Goal: Transaction & Acquisition: Download file/media

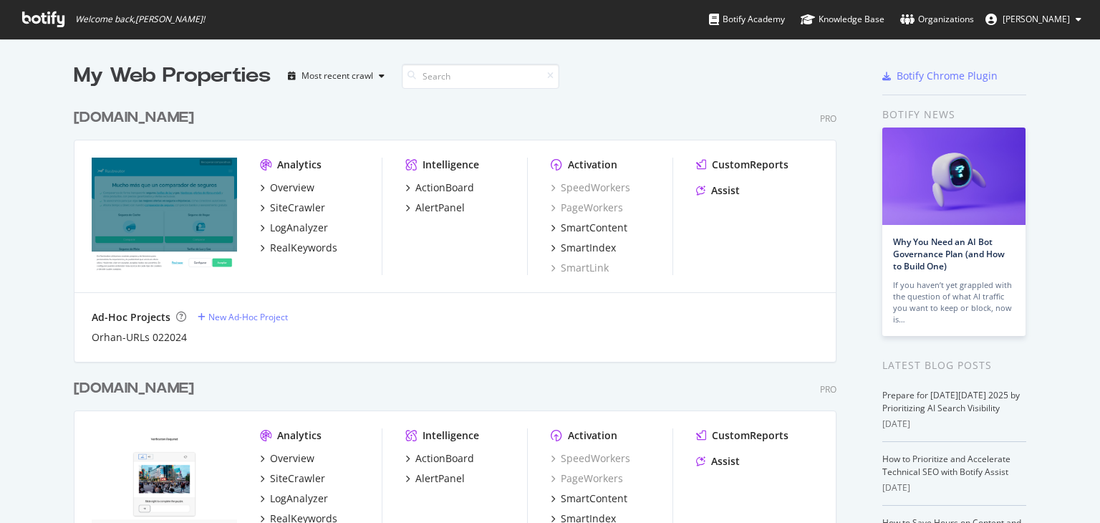
scroll to position [511, 1077]
click at [321, 243] on div "RealKeywords" at bounding box center [303, 248] width 67 height 14
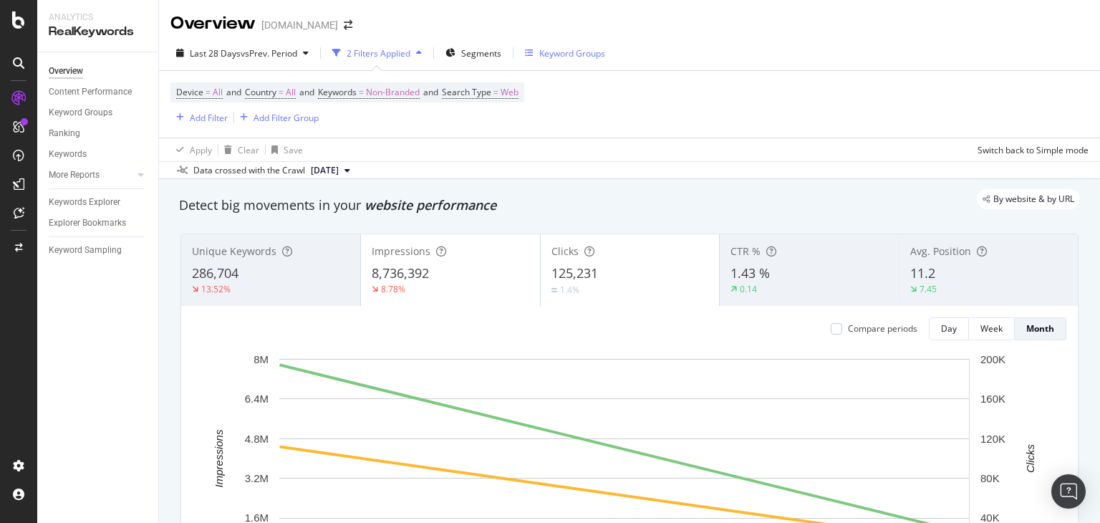
click at [555, 57] on div "Keyword Groups" at bounding box center [572, 53] width 66 height 12
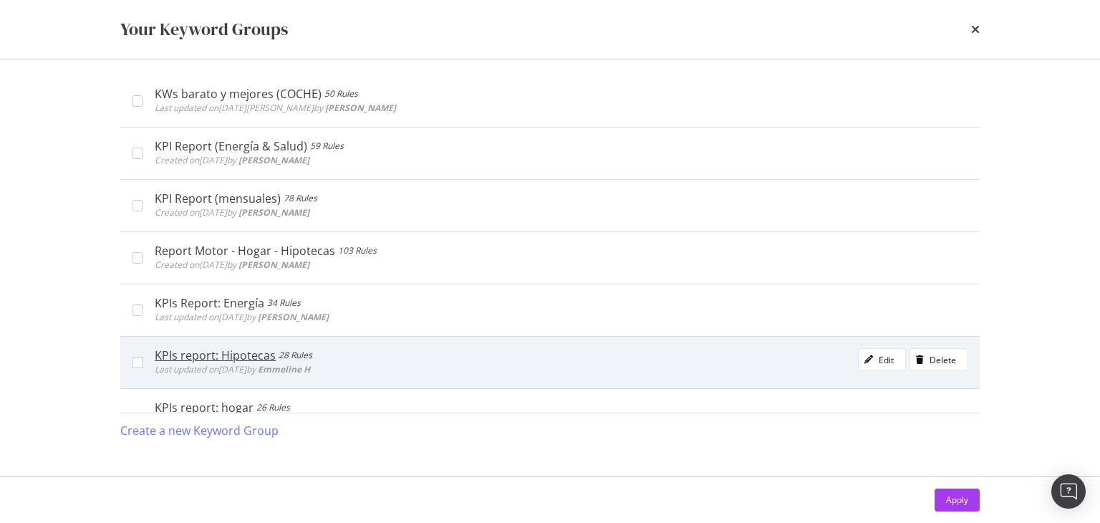
scroll to position [377, 0]
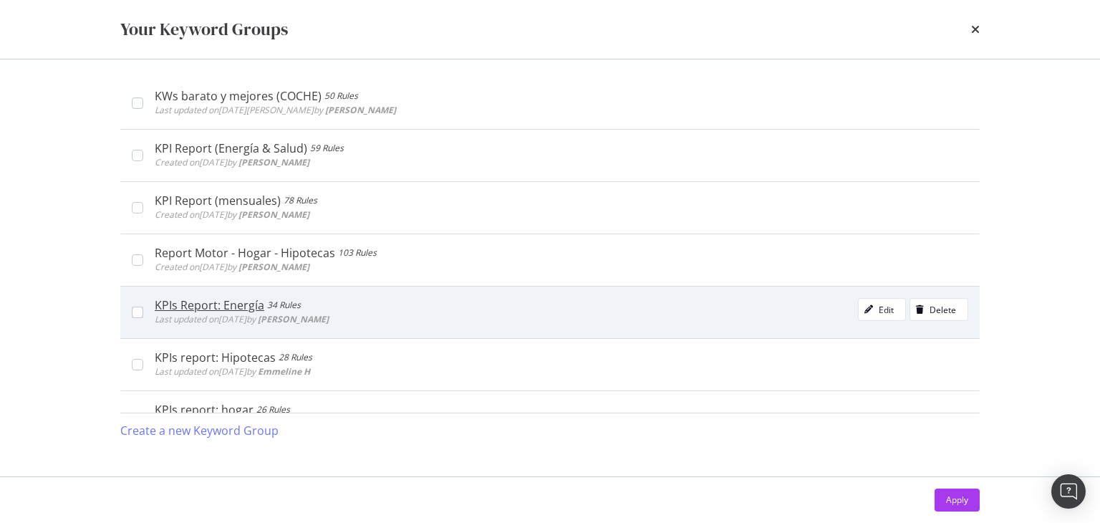
click at [129, 312] on div "KPIs Report: Energía 34 Rules Last updated on [DATE] by [PERSON_NAME]" at bounding box center [549, 312] width 859 height 52
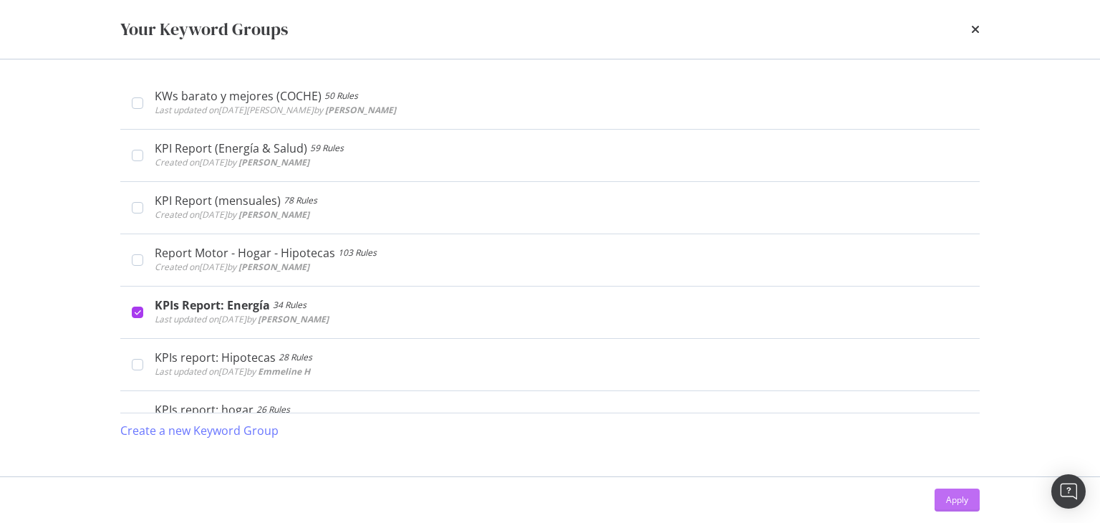
click at [964, 495] on div "Apply" at bounding box center [957, 499] width 22 height 12
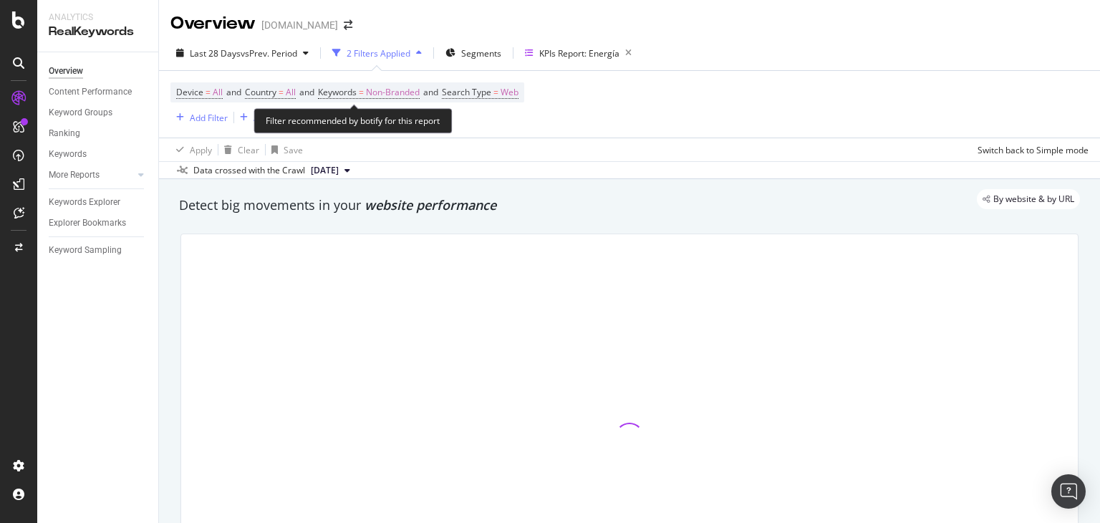
click at [371, 84] on span "Device = All and Country = All and Keywords = Non-Branded and Search Type = Web" at bounding box center [347, 92] width 342 height 20
click at [388, 89] on span "Non-Branded" at bounding box center [393, 92] width 54 height 20
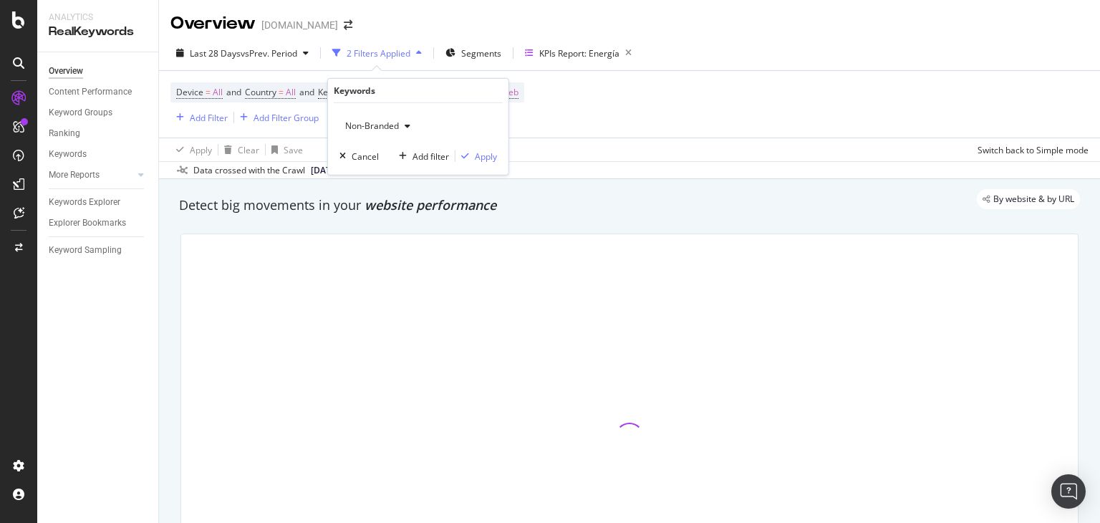
click at [389, 132] on div "Non-Branded" at bounding box center [377, 125] width 77 height 21
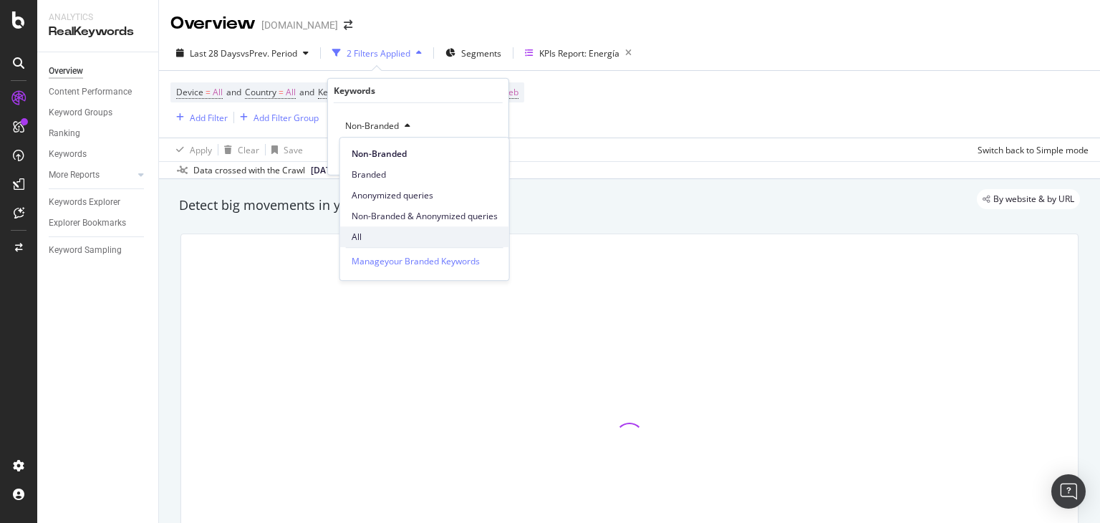
click at [371, 227] on div "All" at bounding box center [424, 236] width 169 height 21
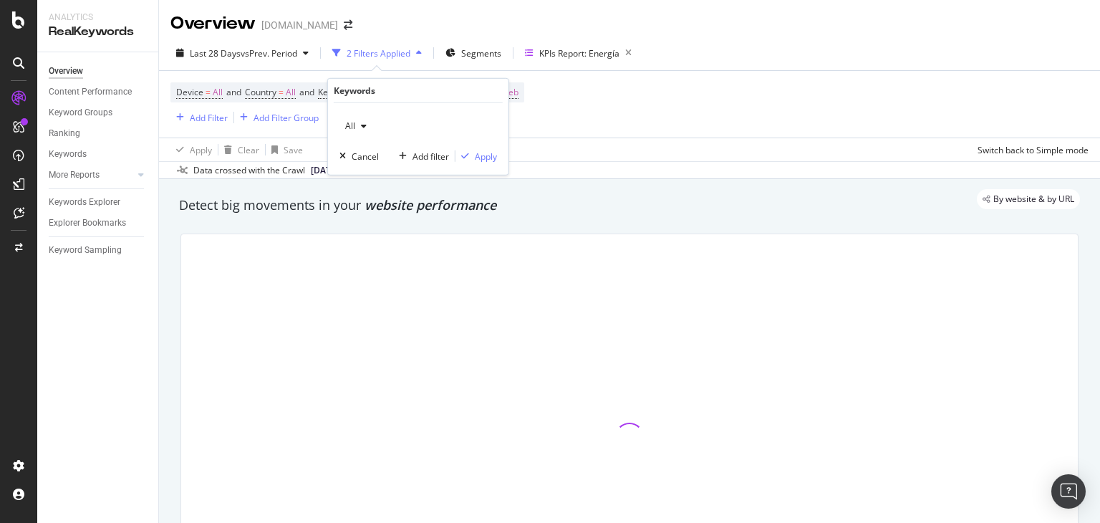
click at [488, 168] on div "All Cancel Add filter Apply" at bounding box center [418, 139] width 180 height 72
click at [487, 161] on div "Apply" at bounding box center [486, 156] width 22 height 12
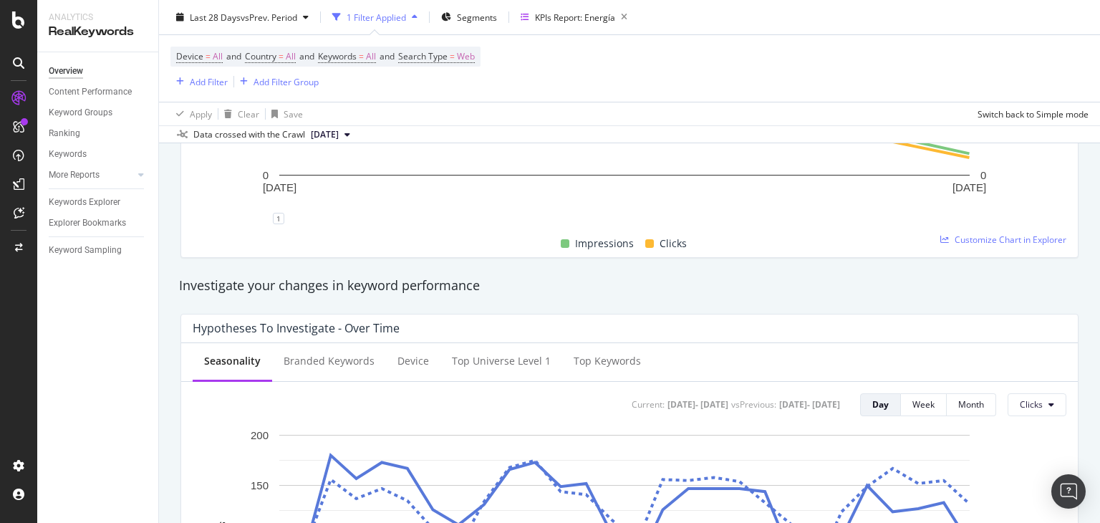
scroll to position [381, 0]
click at [104, 200] on div "Keywords Explorer" at bounding box center [85, 202] width 72 height 15
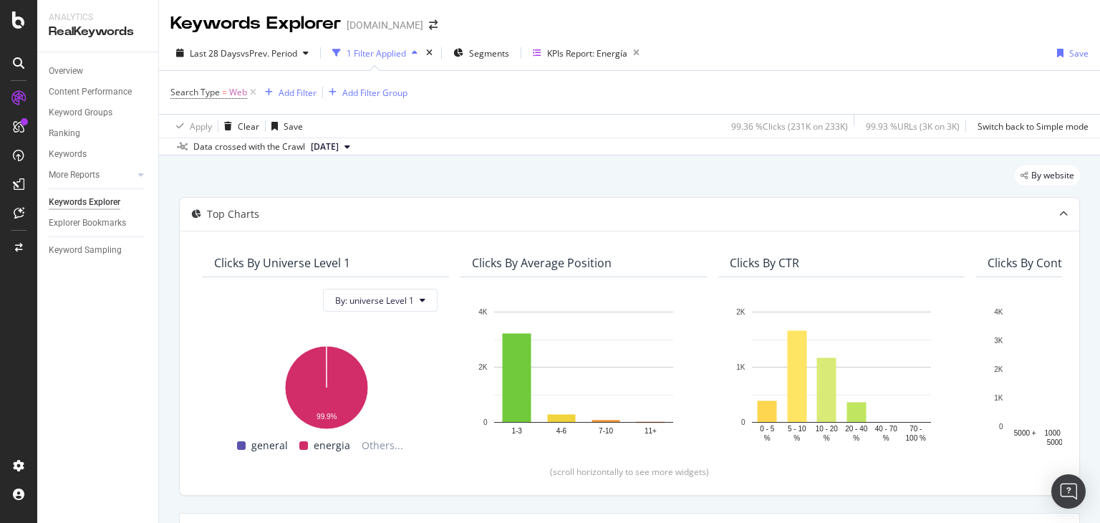
scroll to position [286, 0]
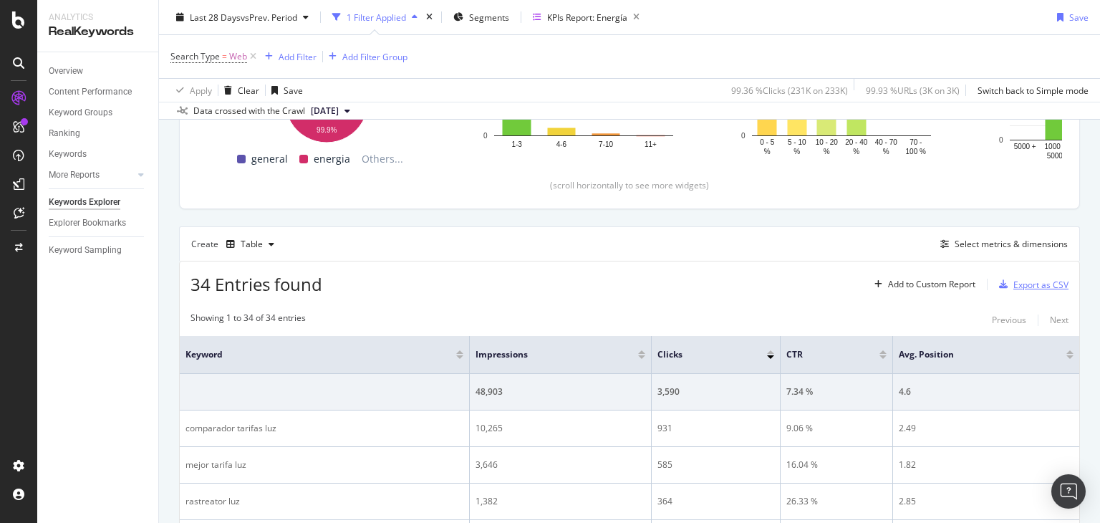
click at [1001, 276] on div "Export as CSV" at bounding box center [1030, 283] width 75 height 21
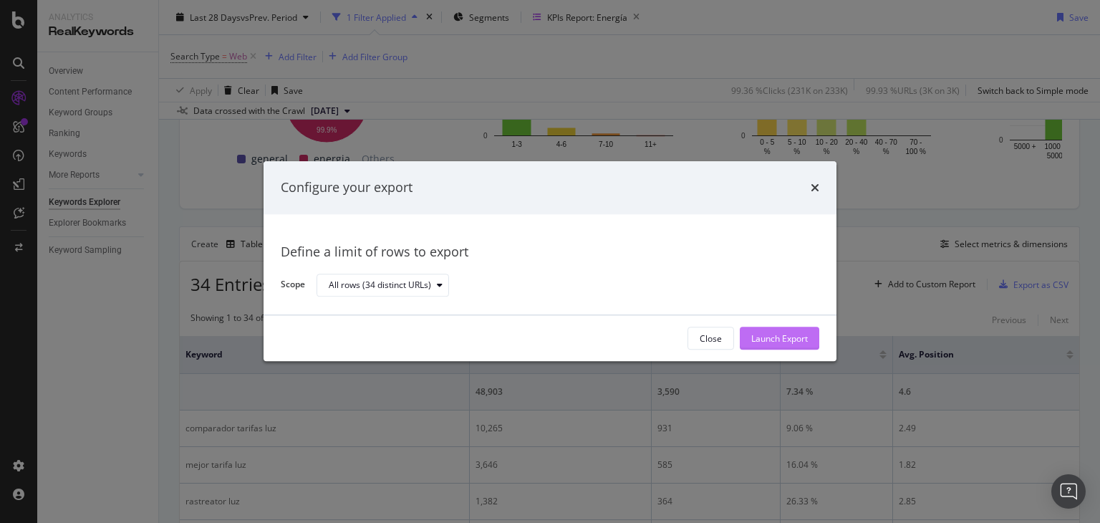
click at [770, 339] on div "Launch Export" at bounding box center [779, 338] width 57 height 12
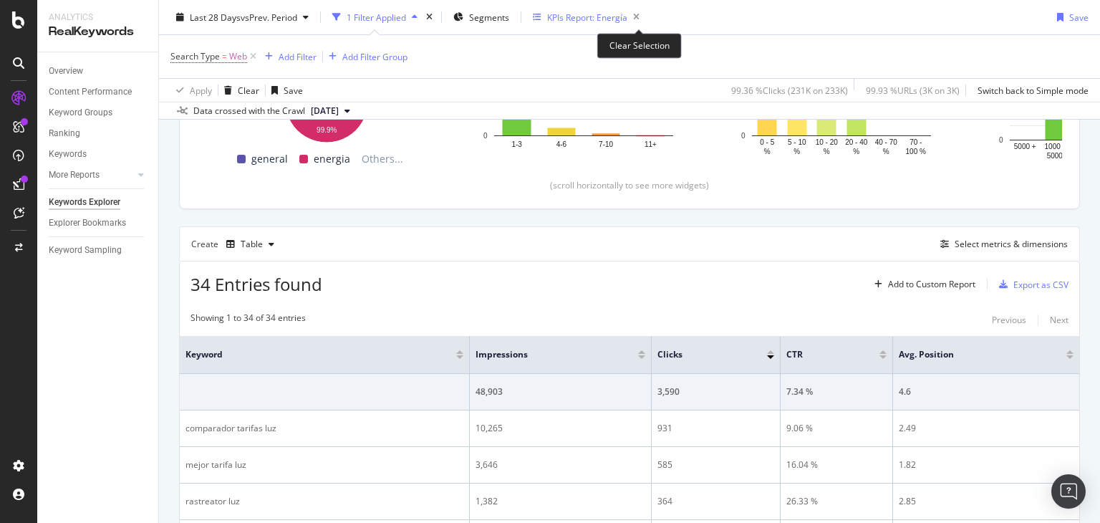
click at [611, 18] on div "KPIs Report: Energía" at bounding box center [587, 17] width 80 height 12
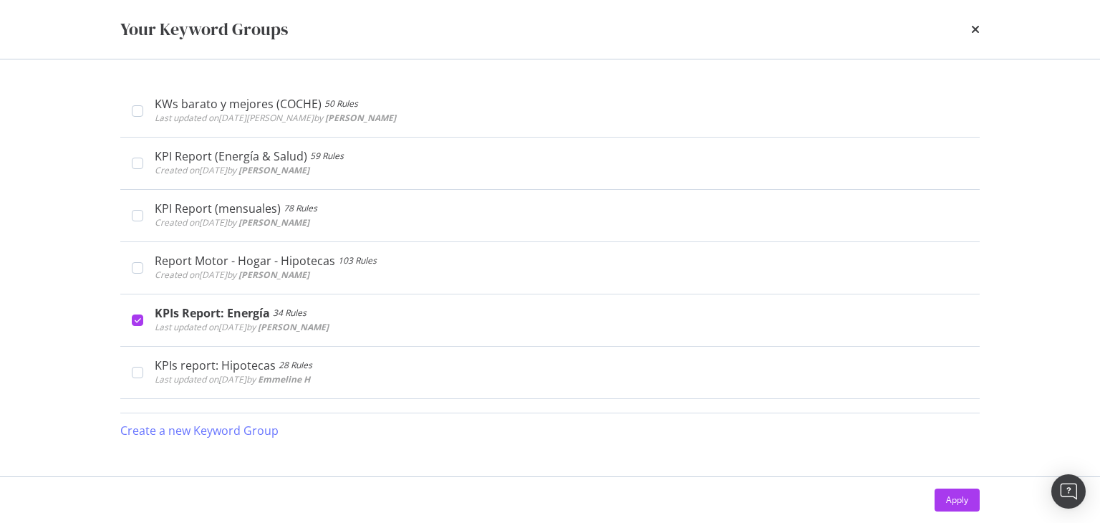
scroll to position [377, 0]
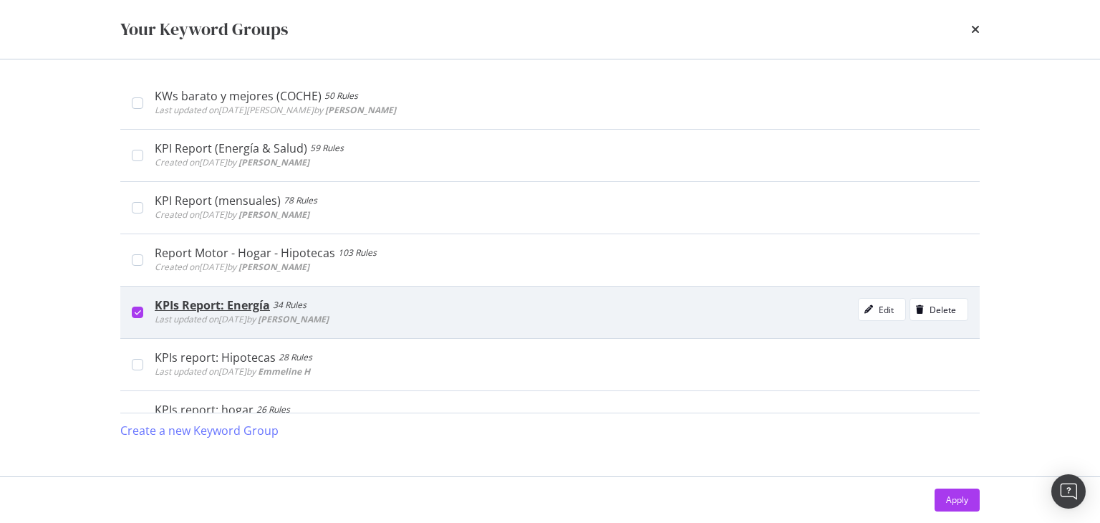
click at [137, 309] on icon "modal" at bounding box center [138, 312] width 6 height 7
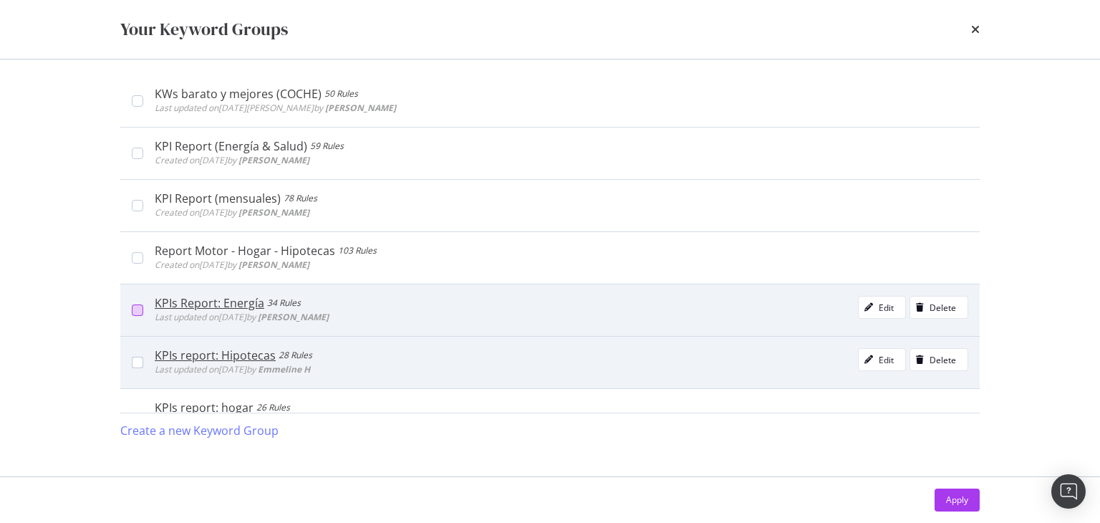
scroll to position [502, 0]
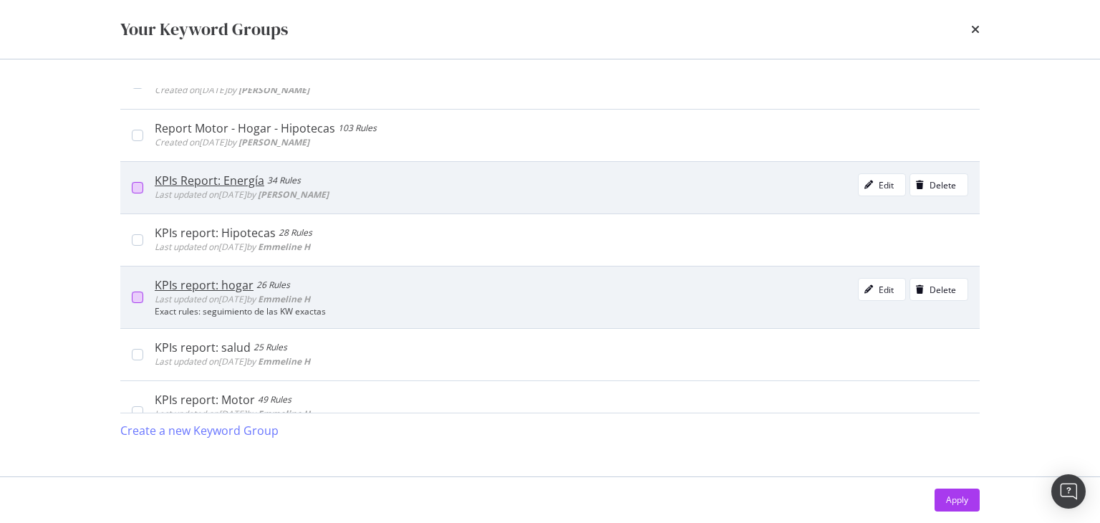
click at [132, 296] on div "modal" at bounding box center [137, 296] width 11 height 11
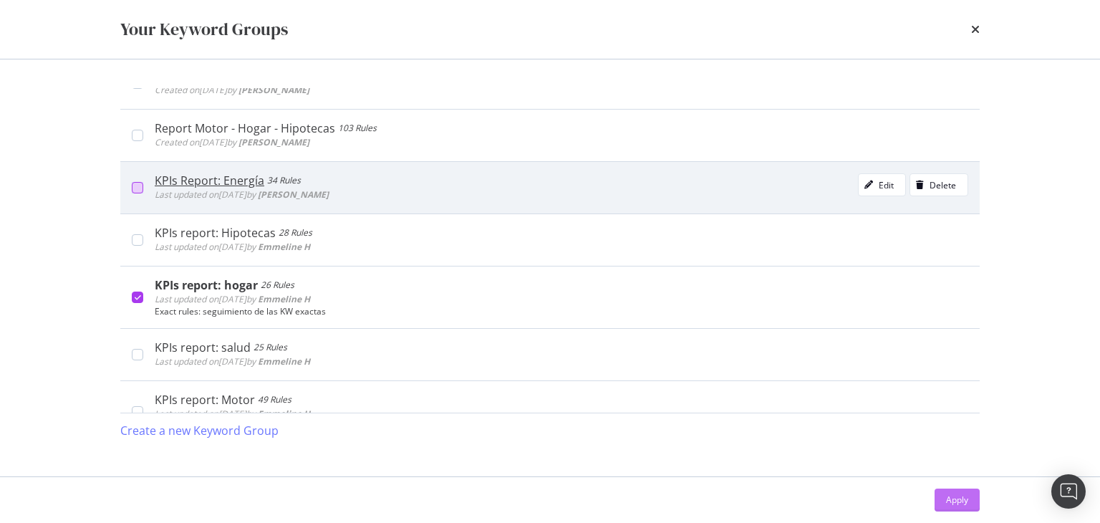
click at [956, 502] on div "Apply" at bounding box center [957, 499] width 22 height 12
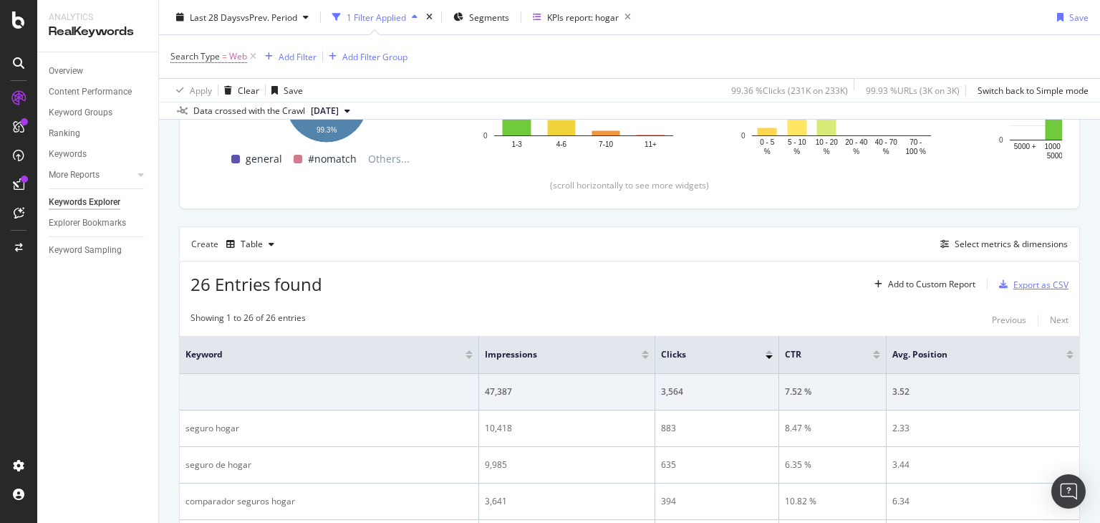
click at [1013, 279] on div "Export as CSV" at bounding box center [1040, 284] width 55 height 12
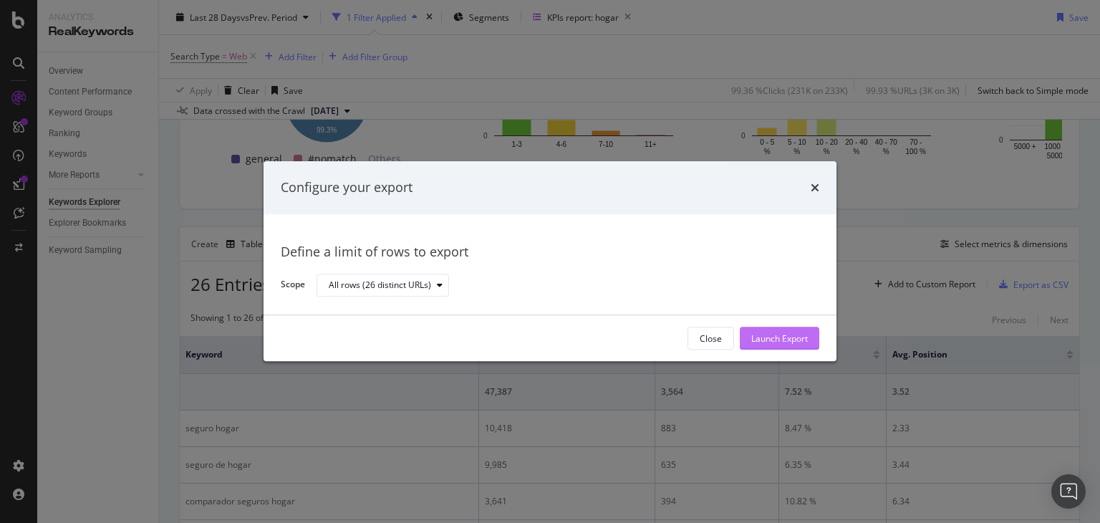
click at [772, 333] on div "Launch Export" at bounding box center [779, 338] width 57 height 12
